Goal: Find specific page/section

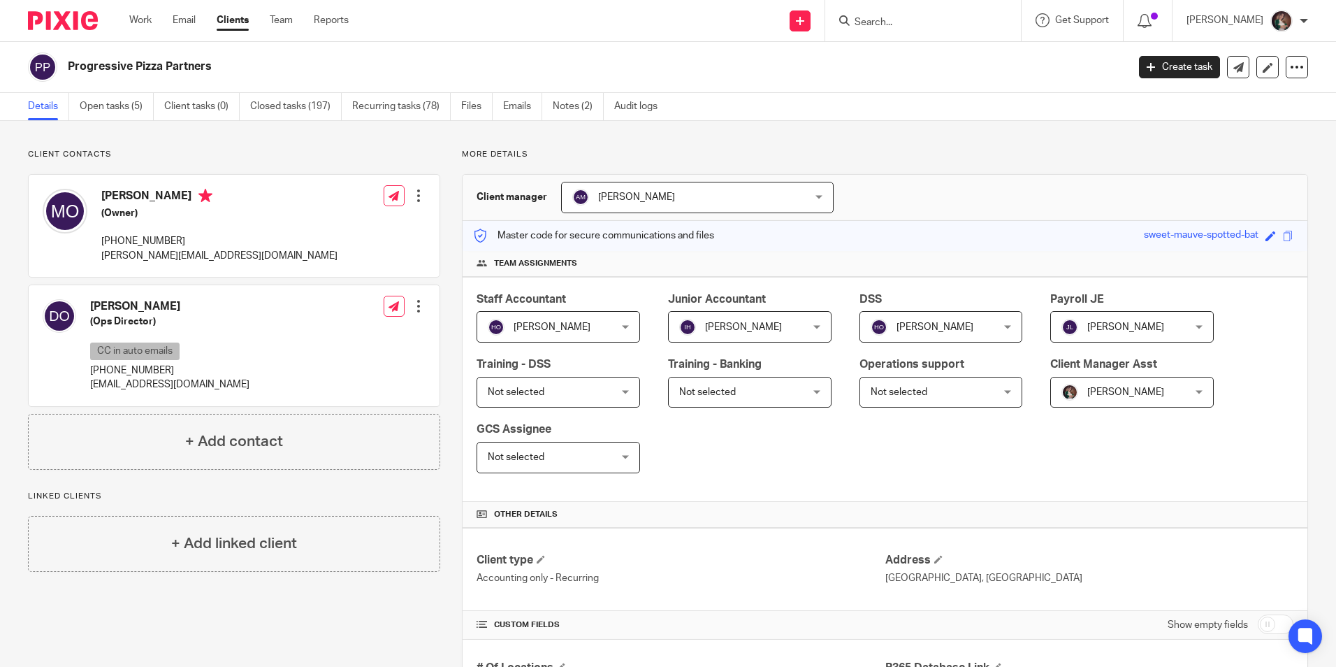
click at [910, 21] on input "Search" at bounding box center [916, 23] width 126 height 13
type input "o"
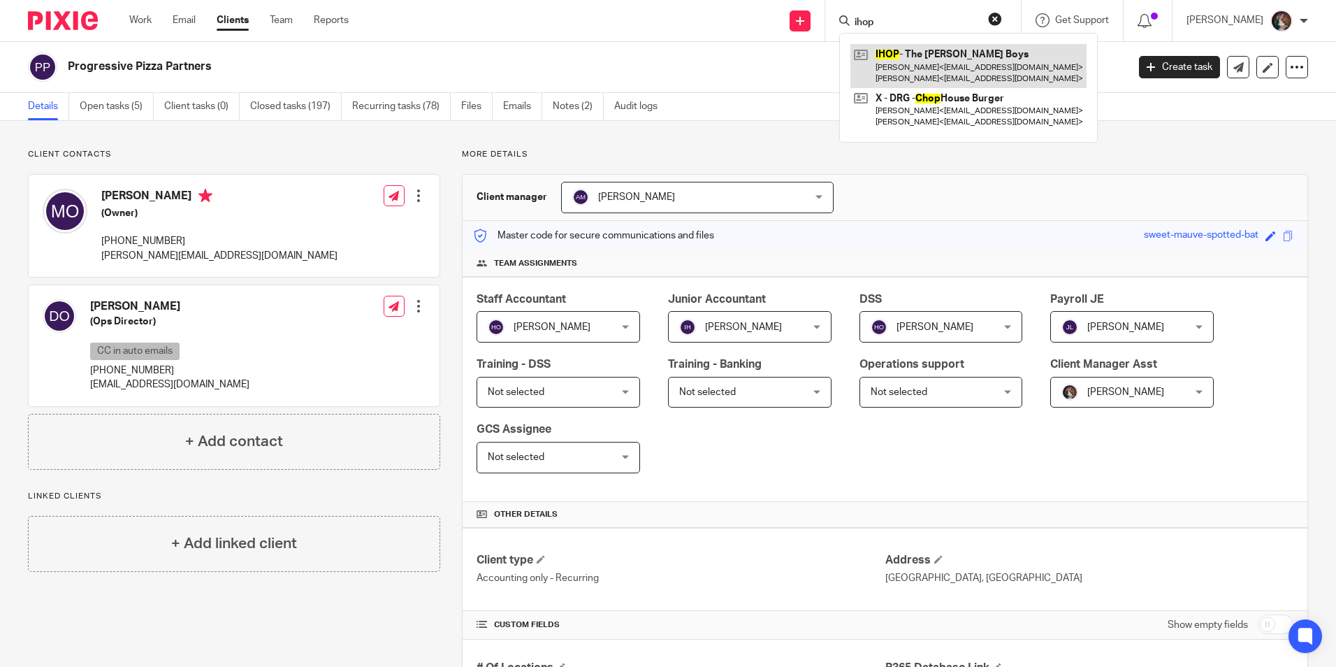
type input "ihop"
click at [945, 61] on link at bounding box center [968, 65] width 236 height 43
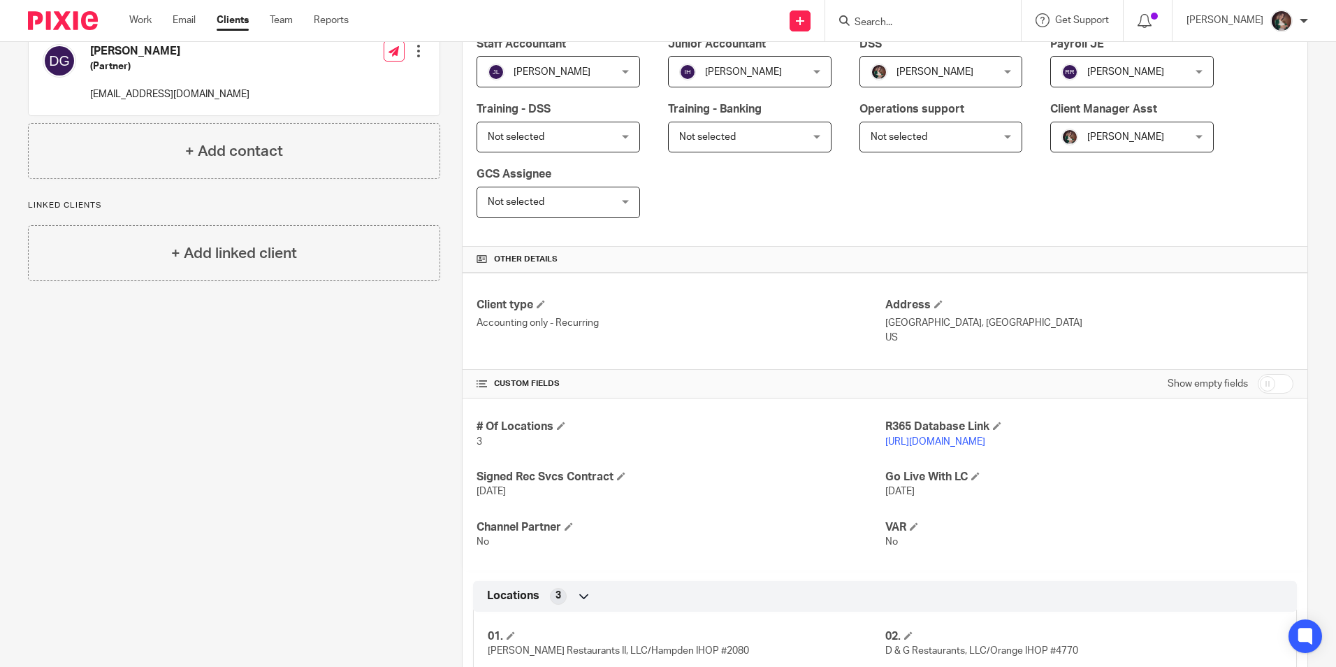
scroll to position [279, 0]
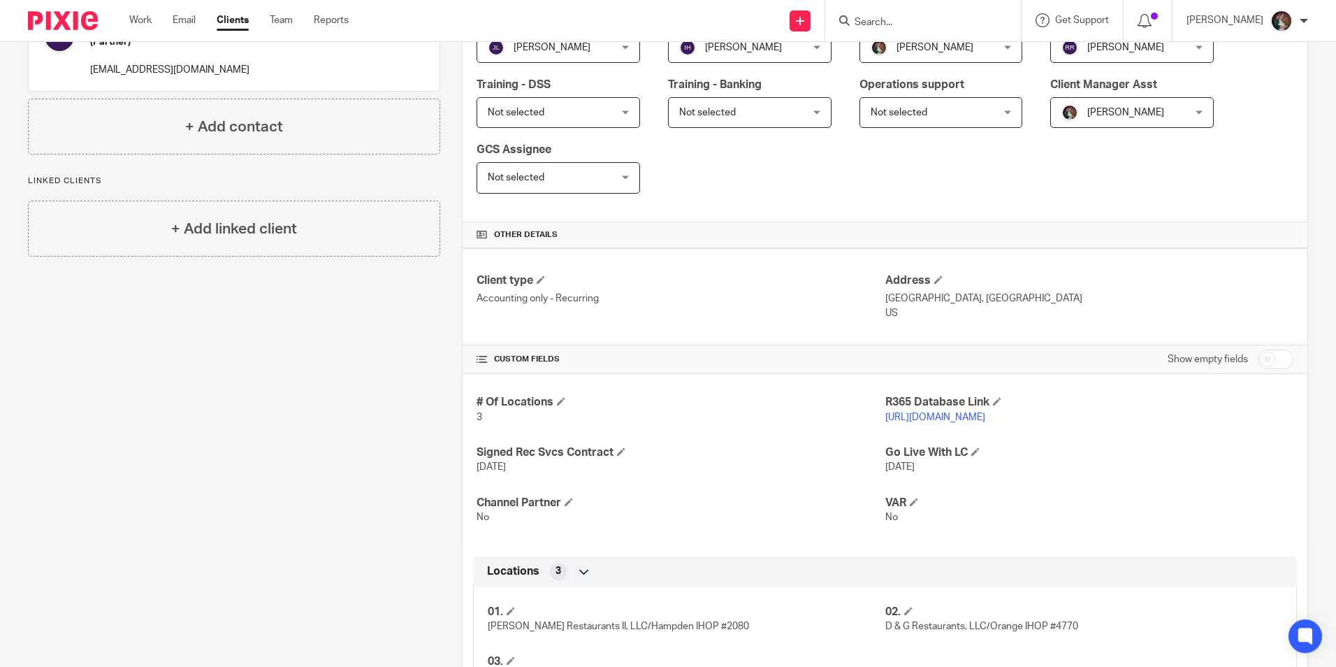
click at [915, 411] on p "https://goldnerboys.restaurant365.com" at bounding box center [1089, 417] width 408 height 14
click at [915, 413] on link "https://goldnerboys.restaurant365.com" at bounding box center [935, 417] width 100 height 10
